Goal: Check status: Check status

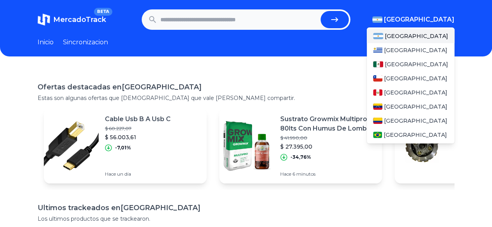
click at [427, 17] on button "[GEOGRAPHIC_DATA]" at bounding box center [413, 19] width 82 height 9
click at [402, 61] on span "[GEOGRAPHIC_DATA]" at bounding box center [416, 64] width 63 height 8
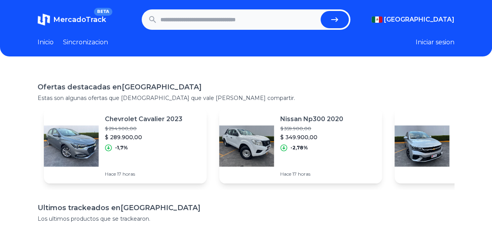
click at [202, 10] on form at bounding box center [246, 19] width 209 height 20
click at [199, 15] on input "text" at bounding box center [239, 19] width 157 height 17
paste input "**********"
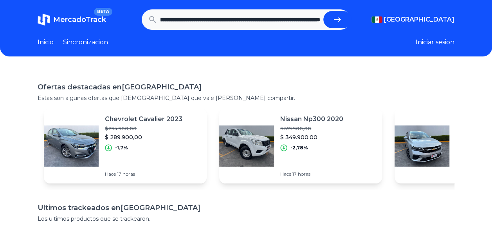
click at [331, 19] on button "submit" at bounding box center [337, 19] width 28 height 17
type input "**********"
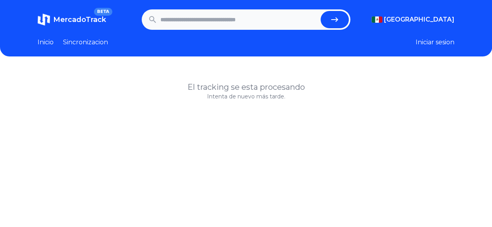
click at [214, 84] on h1 "El tracking se esta procesando" at bounding box center [246, 86] width 417 height 11
click at [34, 41] on header "MercadoTrack BETA Mexico Argentina Uruguay Mexico Chile Peru Venezuela Colombia…" at bounding box center [246, 28] width 492 height 56
click at [56, 43] on div "Inicio Sincronizacion" at bounding box center [73, 42] width 70 height 9
click at [45, 42] on link "Inicio" at bounding box center [46, 42] width 16 height 9
